Goal: Task Accomplishment & Management: Use online tool/utility

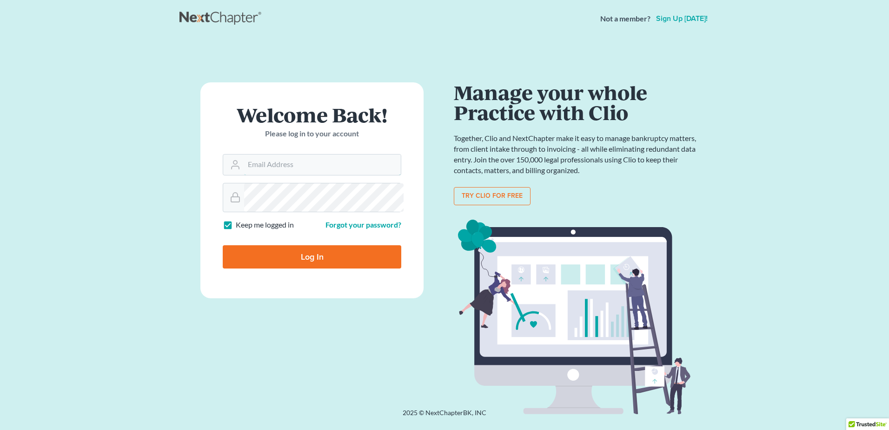
type input "[PERSON_NAME][EMAIL_ADDRESS][DOMAIN_NAME]"
click at [319, 268] on input "Log In" at bounding box center [312, 256] width 179 height 23
type input "Thinking..."
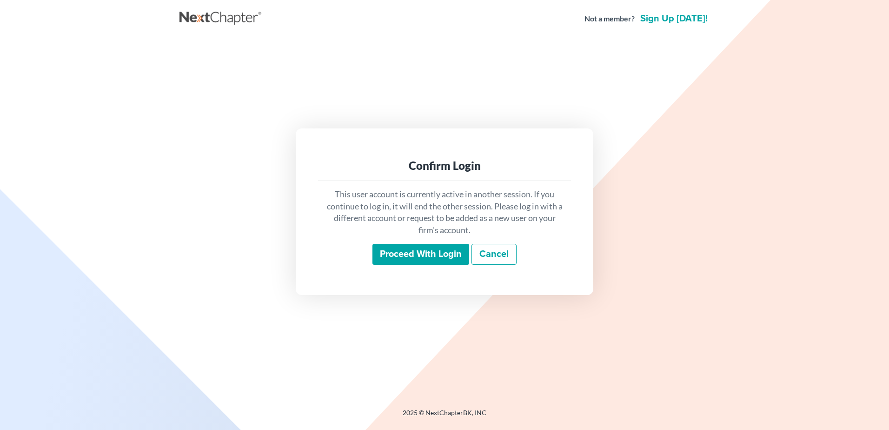
click at [406, 265] on input "Proceed with login" at bounding box center [420, 254] width 97 height 21
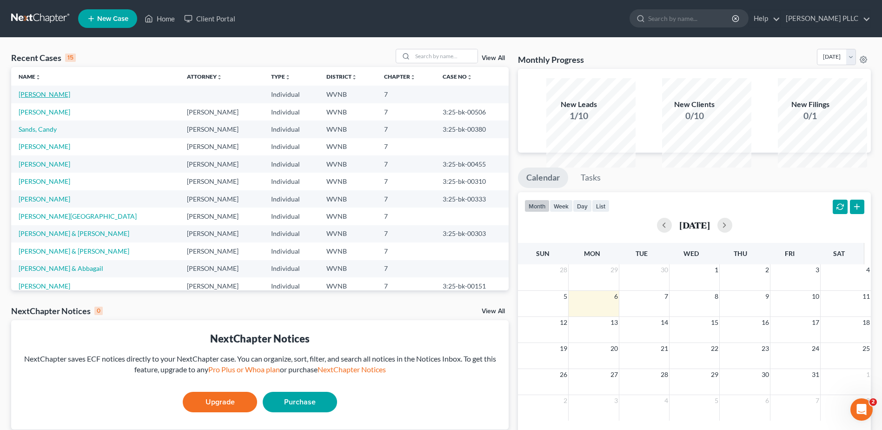
click at [62, 98] on link "Lemay, Joseph" at bounding box center [45, 94] width 52 height 8
